Goal: Communication & Community: Answer question/provide support

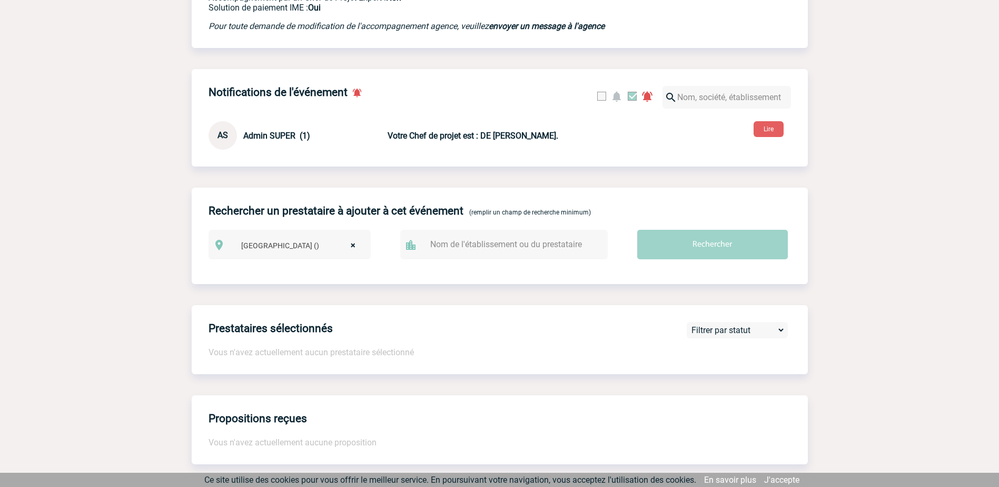
scroll to position [369, 0]
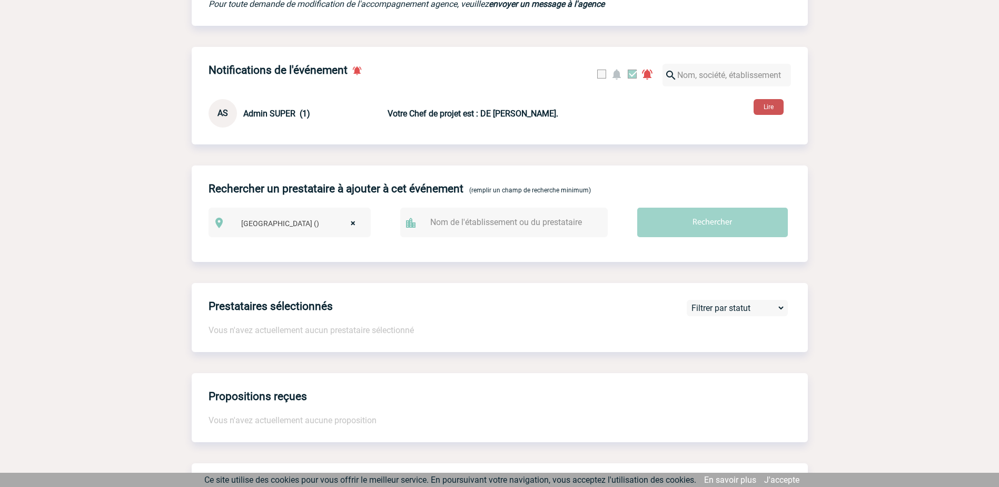
click at [764, 99] on button "Lire" at bounding box center [769, 107] width 30 height 16
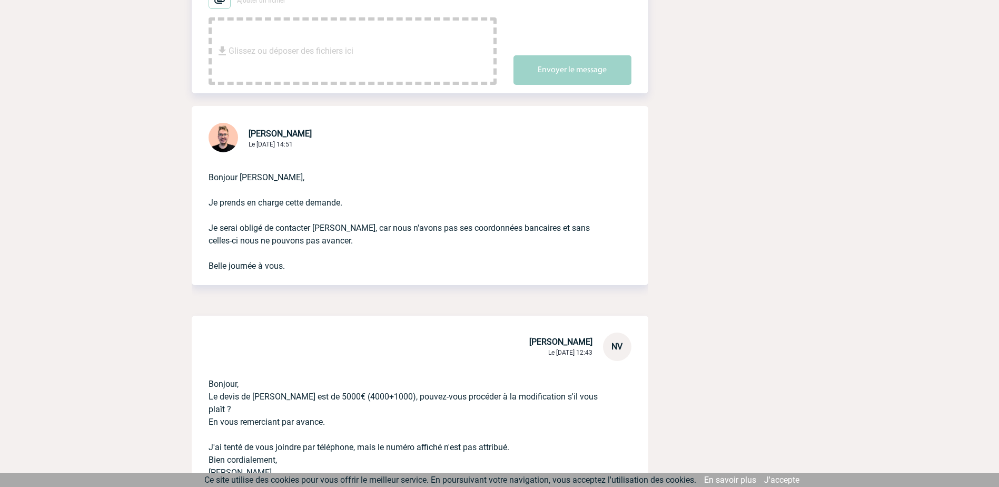
scroll to position [105, 0]
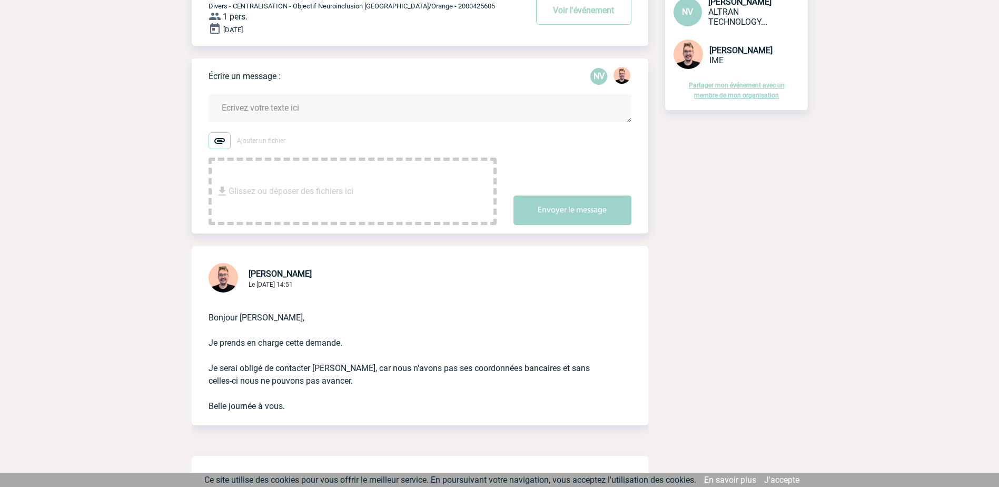
click at [258, 106] on textarea at bounding box center [420, 108] width 423 height 28
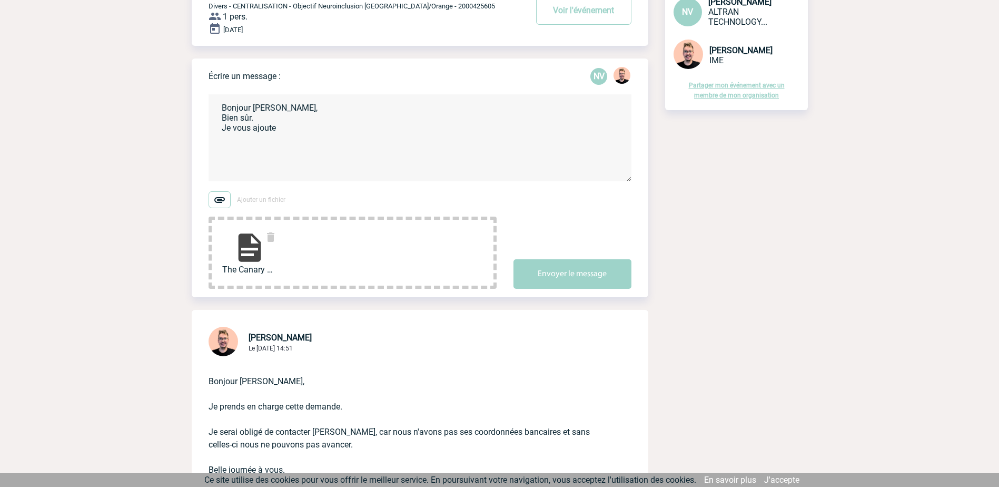
click at [290, 131] on textarea "Bonjour [PERSON_NAME], Bien sûr. Je vous ajoute" at bounding box center [420, 137] width 423 height 87
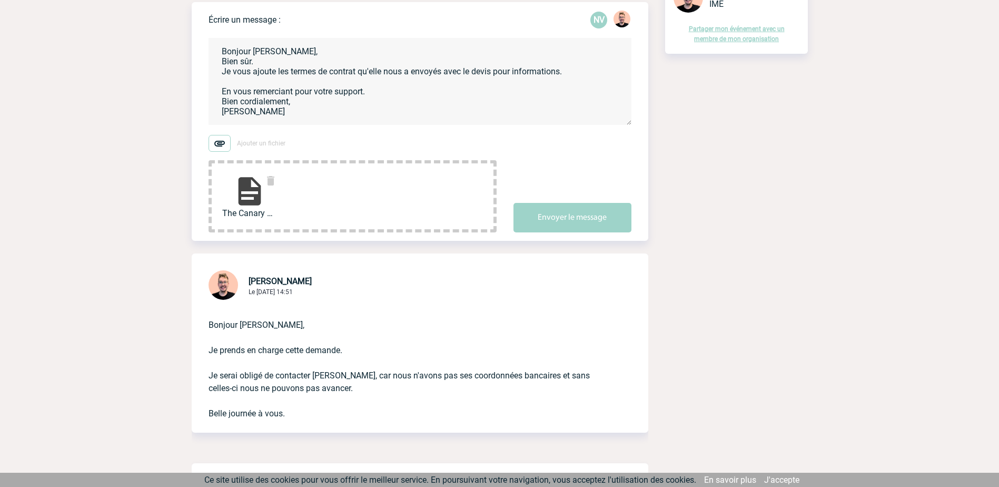
scroll to position [158, 0]
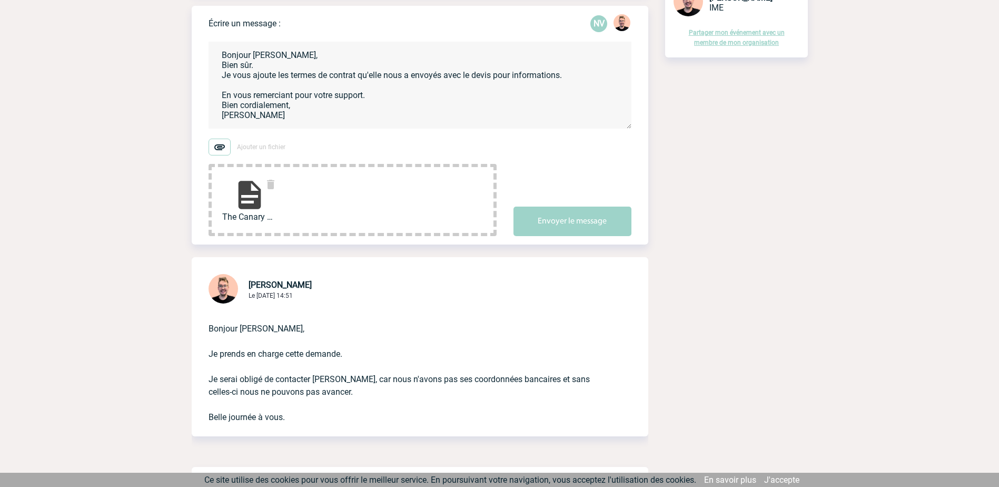
drag, startPoint x: 249, startPoint y: 117, endPoint x: 224, endPoint y: 115, distance: 25.4
click at [224, 115] on textarea "Bonjour [PERSON_NAME], Bien sûr. Je vous ajoute les termes de contrat qu'elle n…" at bounding box center [420, 85] width 423 height 87
click at [372, 92] on textarea "Bonjour [PERSON_NAME], Bien sûr. Je vous ajoute les termes de contrat qu'elle n…" at bounding box center [420, 85] width 423 height 87
click at [371, 94] on textarea "Bonjour [PERSON_NAME], Bien sûr. Je vous ajoute les termes de contrat qu'elle n…" at bounding box center [420, 85] width 423 height 87
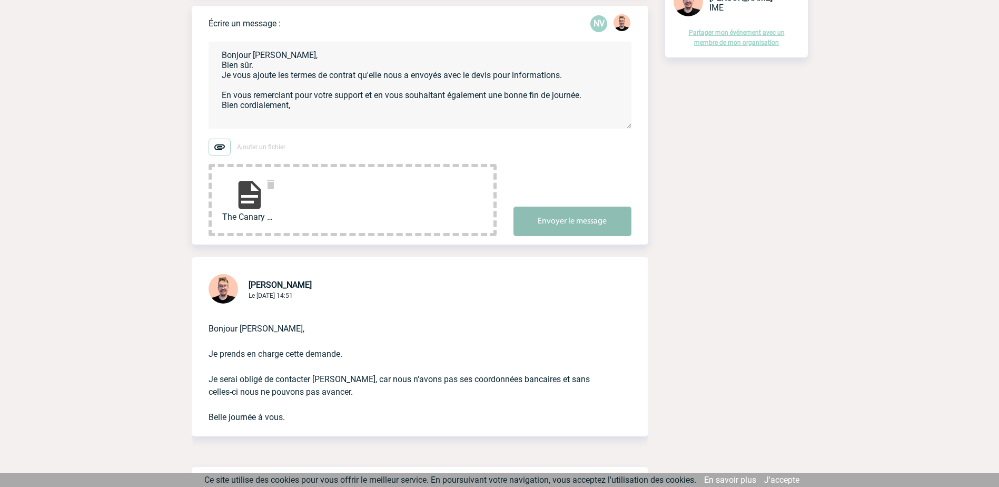
type textarea "Bonjour [PERSON_NAME], Bien sûr. Je vous ajoute les termes de contrat qu'elle n…"
click at [570, 219] on button "Envoyer le message" at bounding box center [573, 222] width 118 height 30
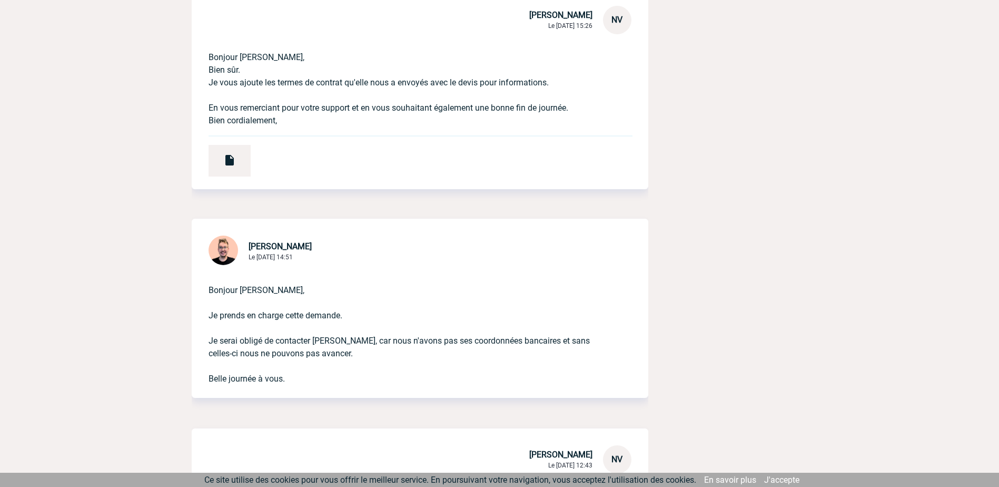
scroll to position [369, 0]
